Goal: Task Accomplishment & Management: Complete application form

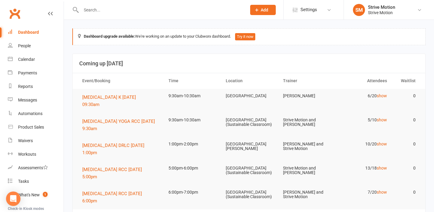
click at [421, 17] on li "SM Strive Motion Strive Motion My profile My subscription Support & training Te…" at bounding box center [388, 10] width 90 height 20
click at [418, 9] on icon at bounding box center [419, 10] width 5 height 5
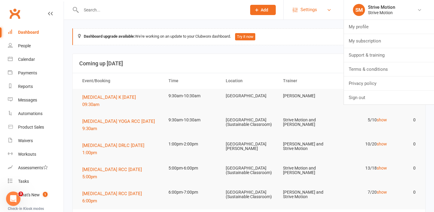
click at [317, 8] on link "Settings" at bounding box center [314, 10] width 42 height 14
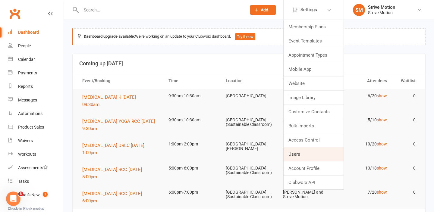
click at [300, 158] on link "Users" at bounding box center [314, 154] width 60 height 14
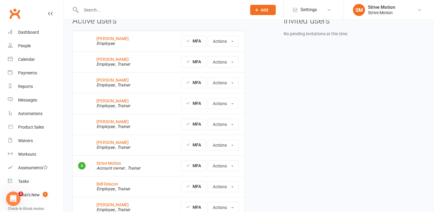
scroll to position [34, 0]
click at [261, 8] on span "Add" at bounding box center [265, 10] width 8 height 5
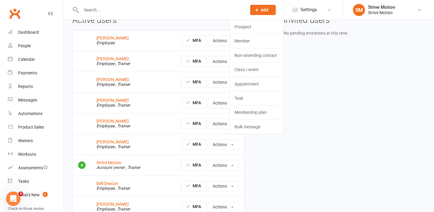
click at [329, 63] on div "Active users [PERSON_NAME] Employee MFA Actions View profile Edit User Reset Pa…" at bounding box center [249, 141] width 362 height 250
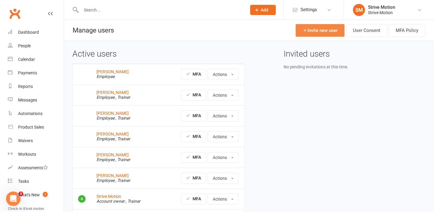
click at [311, 28] on link "Invite new user" at bounding box center [320, 30] width 49 height 13
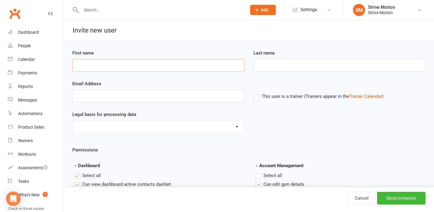
click at [180, 62] on input "First name" at bounding box center [158, 65] width 172 height 13
type input "Nurjhan"
type input "Toi"
click at [111, 100] on input "Email Address" at bounding box center [158, 96] width 172 height 13
type input "t"
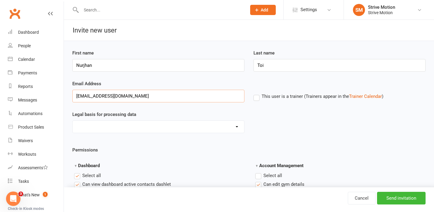
type input "[EMAIL_ADDRESS][DOMAIN_NAME]"
click at [101, 128] on select "Consent provided by contact Legitimate Interest - Existing Customer Legitimate …" at bounding box center [158, 127] width 171 height 12
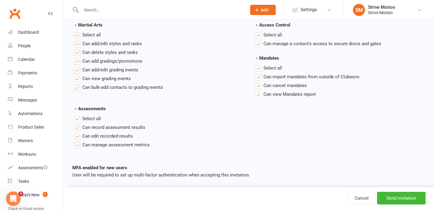
scroll to position [945, 0]
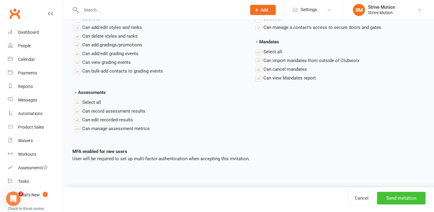
click at [401, 199] on input "Send invitation" at bounding box center [401, 198] width 49 height 13
